Goal: Task Accomplishment & Management: Use online tool/utility

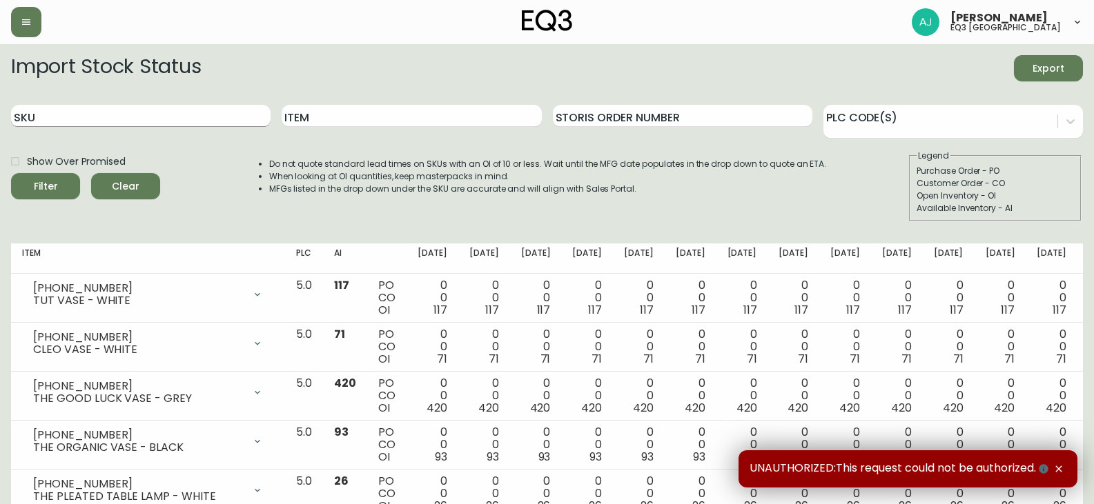
click at [182, 119] on input "SKU" at bounding box center [140, 116] width 259 height 22
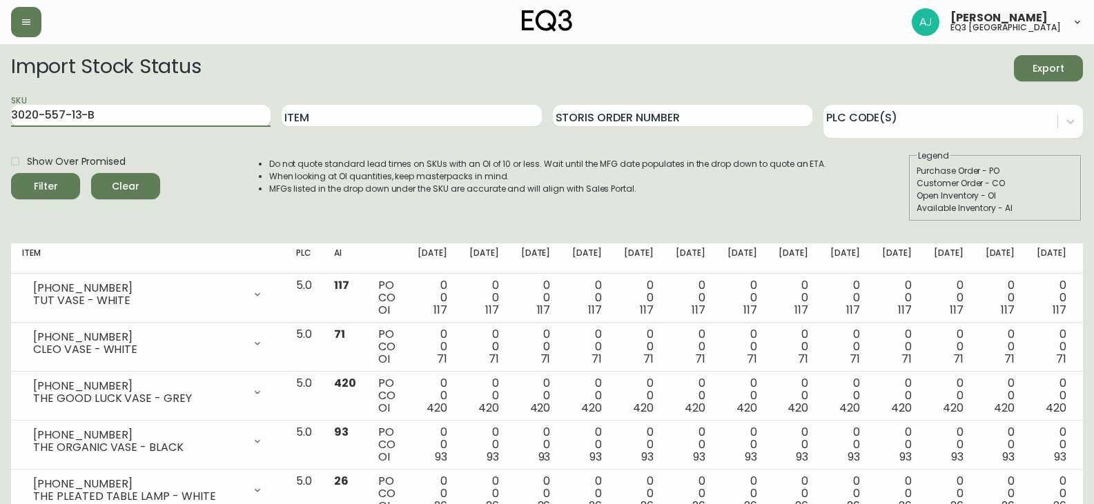
type input "3020-557-13-B"
click at [63, 186] on span "Filter" at bounding box center [45, 186] width 47 height 17
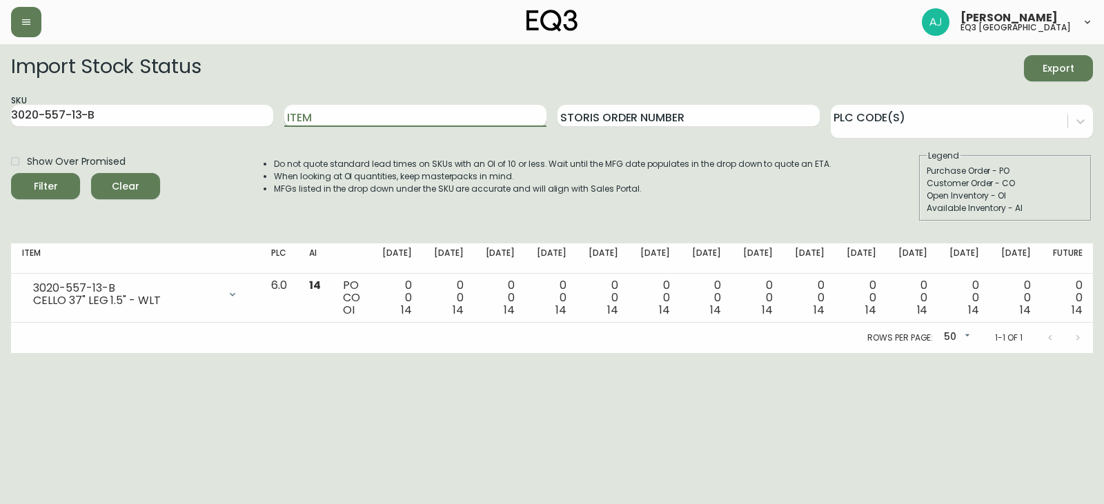
click at [357, 120] on input "Item" at bounding box center [415, 116] width 262 height 22
type input "CELLO LEG"
click at [11, 173] on button "Filter" at bounding box center [45, 186] width 69 height 26
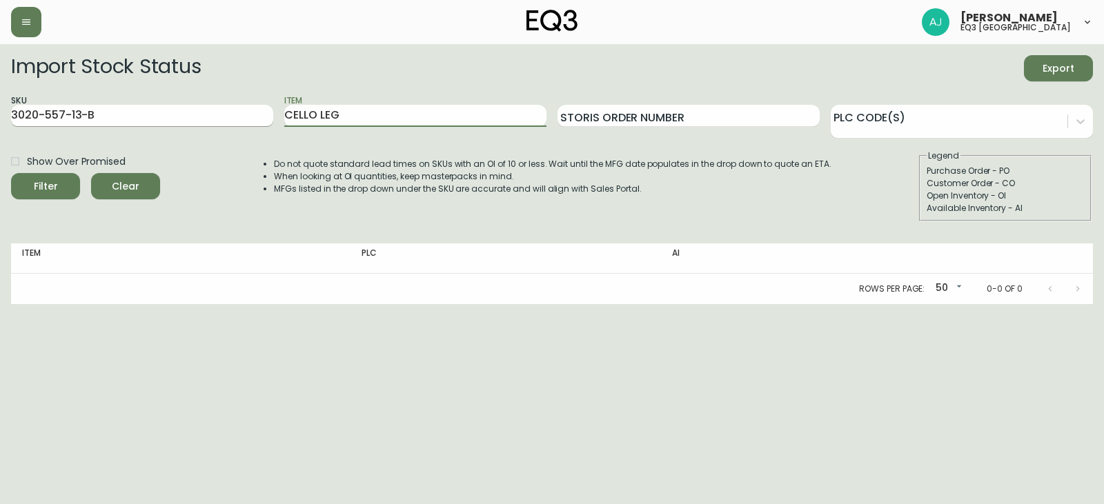
drag, startPoint x: 226, startPoint y: 126, endPoint x: 212, endPoint y: 119, distance: 16.1
click at [215, 121] on input "3020-557-13-B" at bounding box center [142, 116] width 262 height 22
type input "3"
click at [426, 105] on input "CELLO LEG" at bounding box center [415, 116] width 262 height 22
click at [11, 173] on button "Filter" at bounding box center [45, 186] width 69 height 26
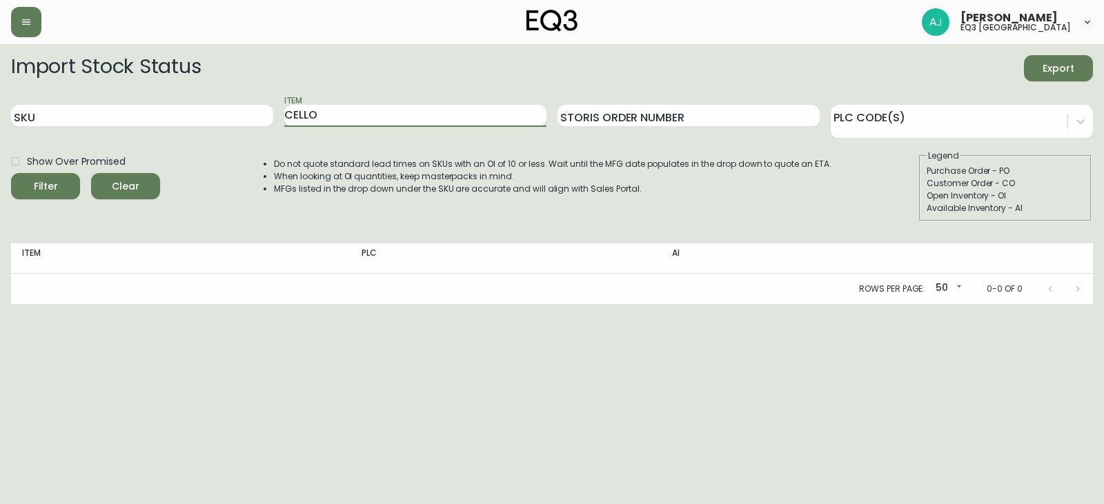
type input "CELLO"
click at [11, 173] on button "Filter" at bounding box center [45, 186] width 69 height 26
